Goal: Check status: Check status

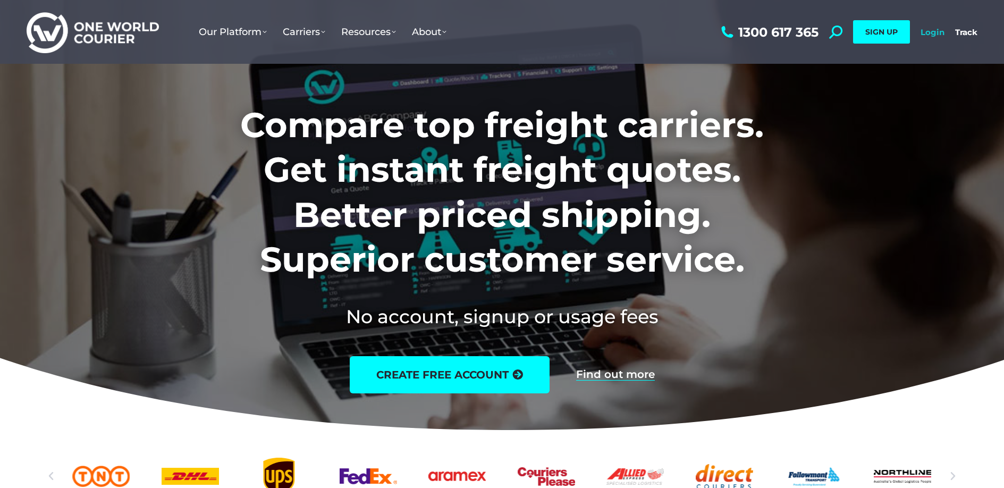
click at [939, 31] on link "Login" at bounding box center [932, 32] width 24 height 10
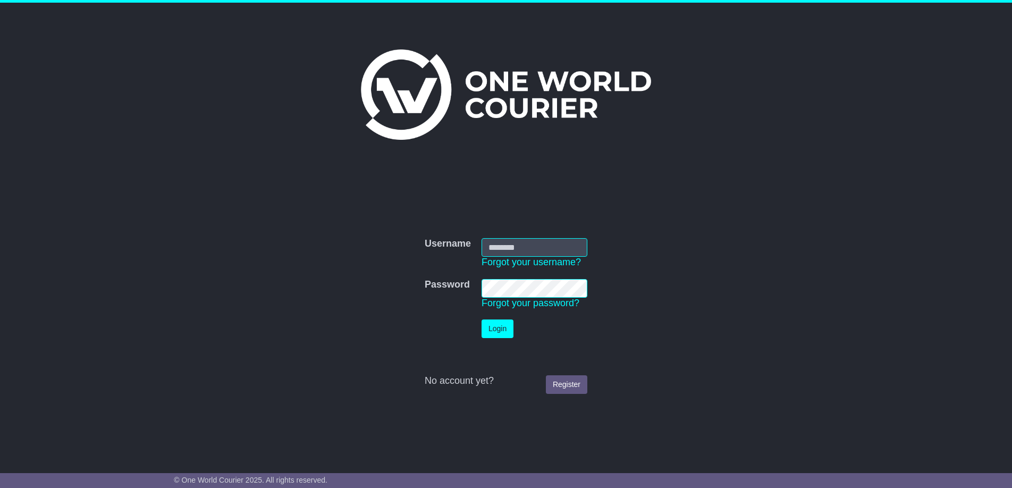
type input "**********"
click at [501, 327] on button "Login" at bounding box center [497, 328] width 32 height 19
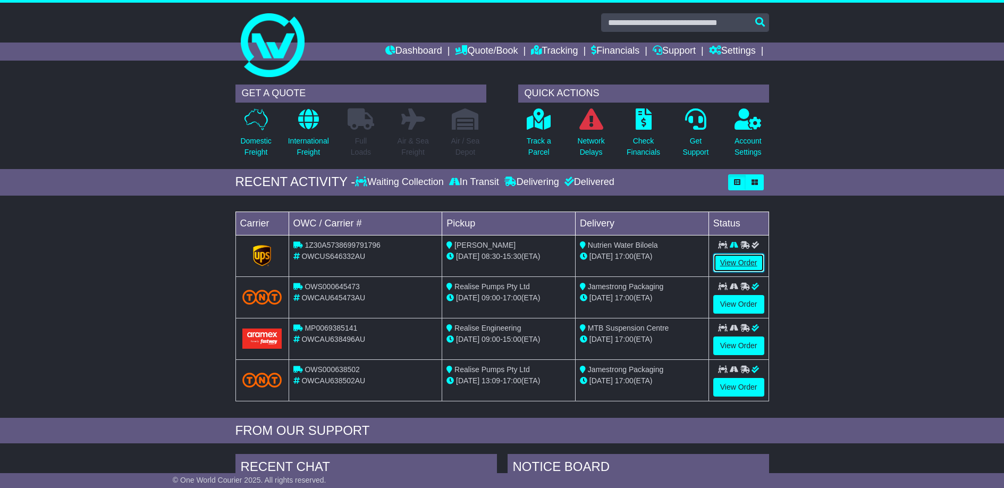
click at [741, 262] on link "View Order" at bounding box center [738, 262] width 51 height 19
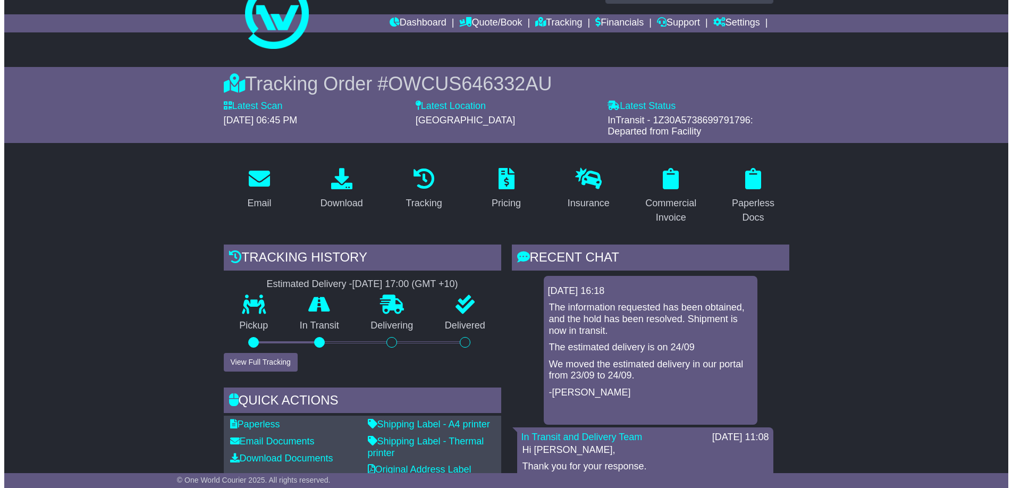
scroll to position [57, 0]
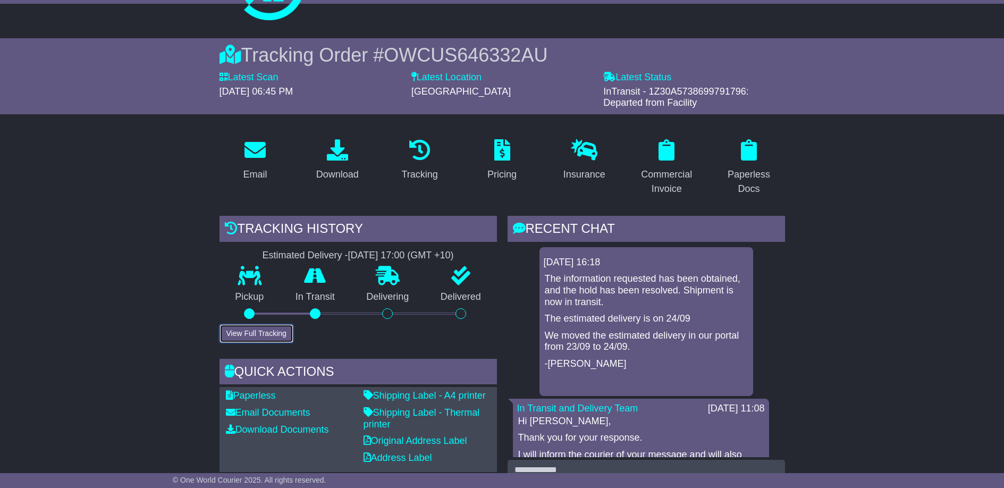
click at [278, 338] on button "View Full Tracking" at bounding box center [256, 333] width 74 height 19
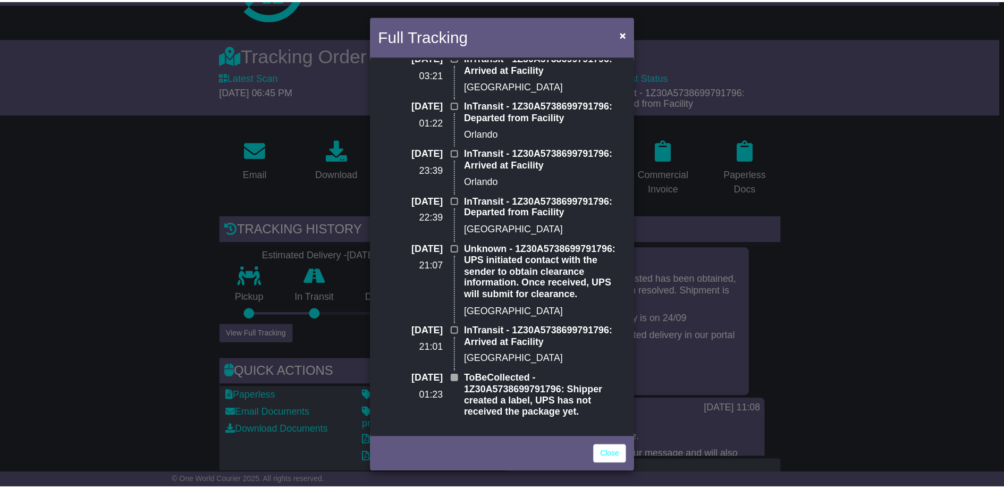
scroll to position [81, 0]
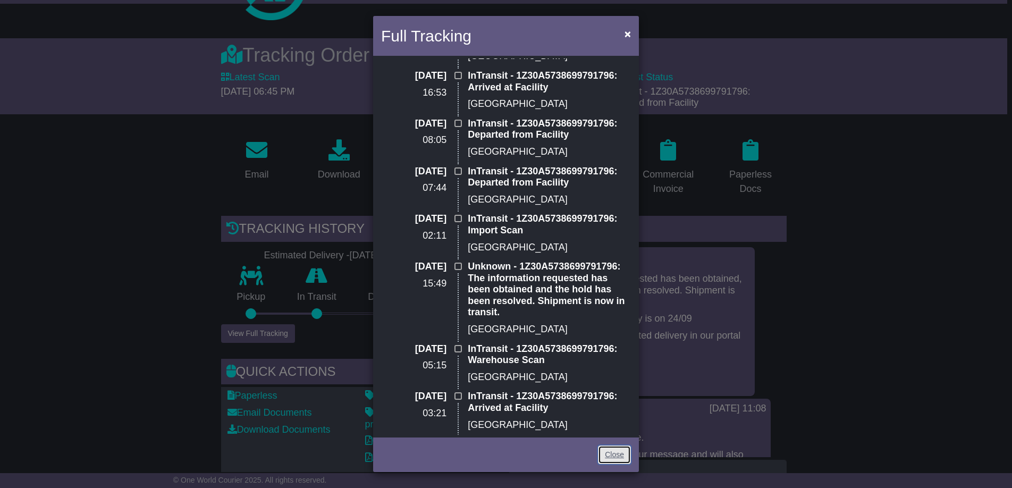
click at [615, 452] on link "Close" at bounding box center [614, 454] width 33 height 19
